Goal: Check status: Check status

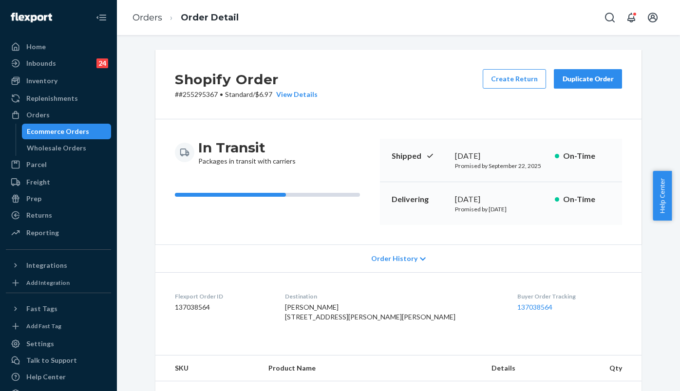
click at [45, 87] on div "Inventory" at bounding box center [58, 81] width 103 height 14
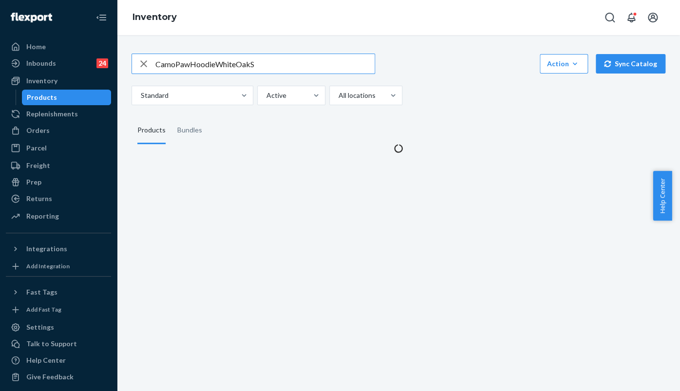
drag, startPoint x: 195, startPoint y: 55, endPoint x: 125, endPoint y: 49, distance: 69.9
click at [125, 49] on div "CamoPawHoodieWhiteOakS Action Create product Create bundle Bulk create products…" at bounding box center [398, 97] width 548 height 111
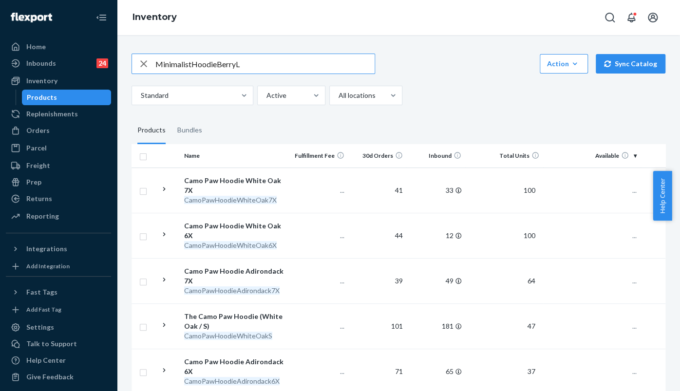
type input "MinimalistHoodieBerryL"
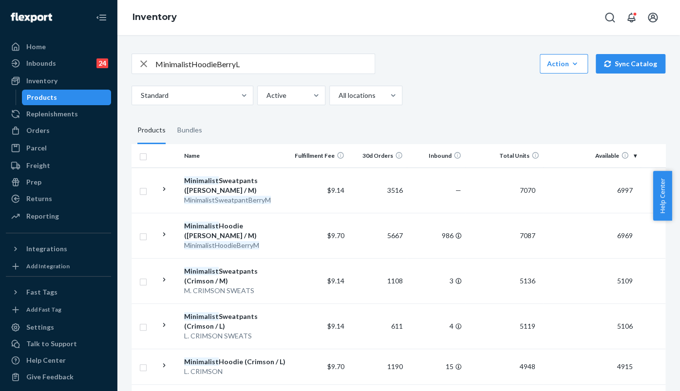
scroll to position [254, 0]
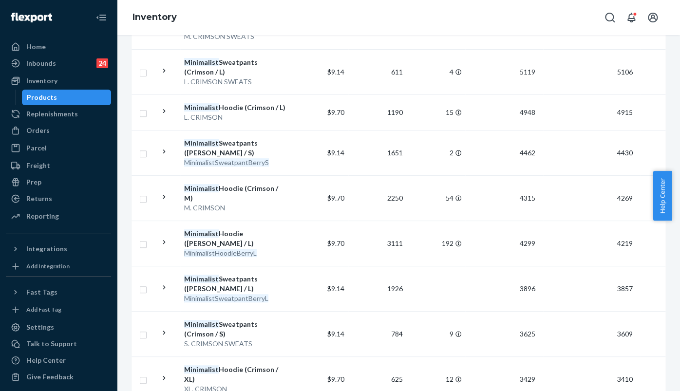
drag, startPoint x: 18, startPoint y: 127, endPoint x: 123, endPoint y: 91, distance: 110.7
click at [19, 127] on icon at bounding box center [16, 131] width 10 height 10
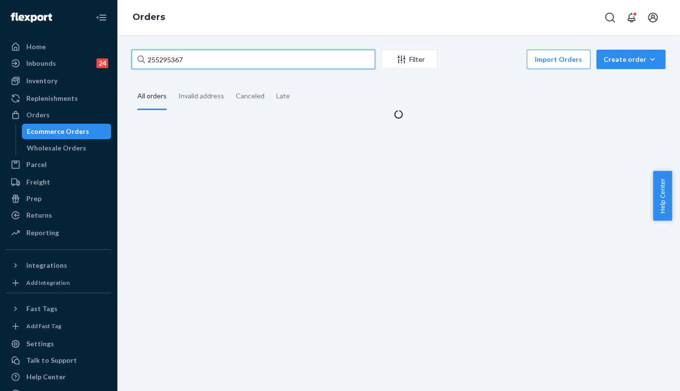
click at [125, 63] on div "255295367 Filter Import Orders Create order Ecommerce order Removal order All o…" at bounding box center [398, 85] width 548 height 70
paste input "109390"
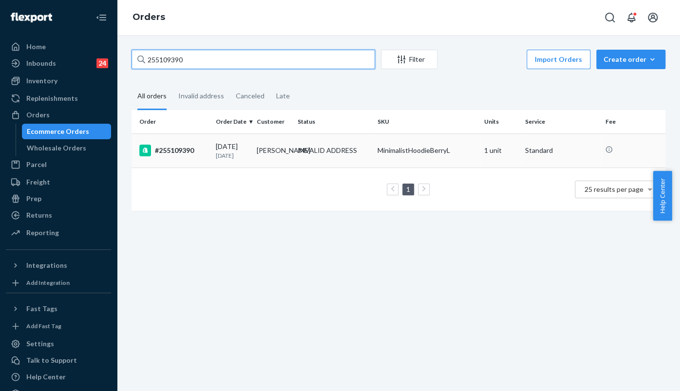
type input "255109390"
click at [182, 152] on div "#255109390" at bounding box center [173, 151] width 68 height 12
